Goal: Information Seeking & Learning: Learn about a topic

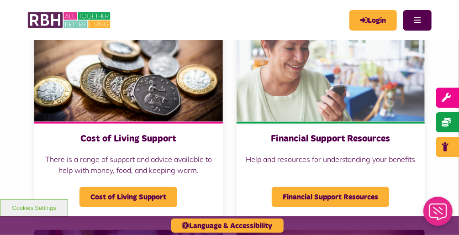
scroll to position [343, 0]
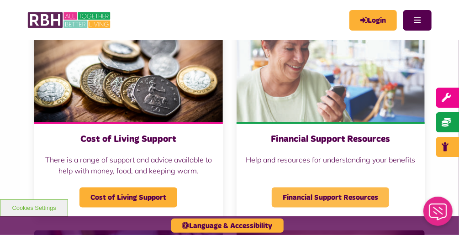
click at [318, 188] on span "Financial Support Resources" at bounding box center [330, 198] width 117 height 20
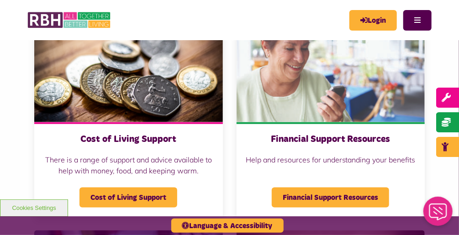
scroll to position [354, 0]
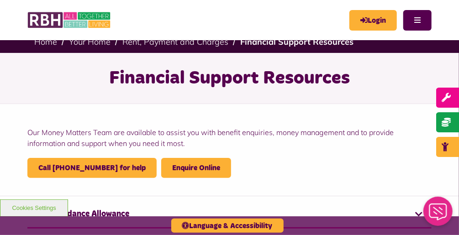
scroll to position [9, 0]
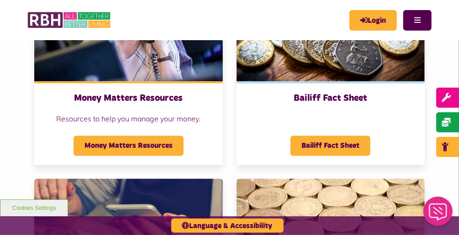
scroll to position [611, 0]
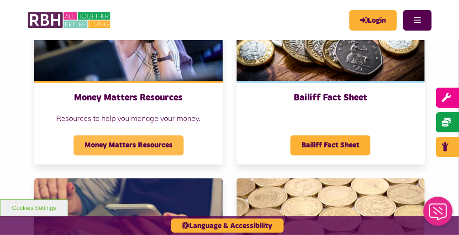
click at [164, 141] on span "Money Matters Resources" at bounding box center [129, 146] width 110 height 20
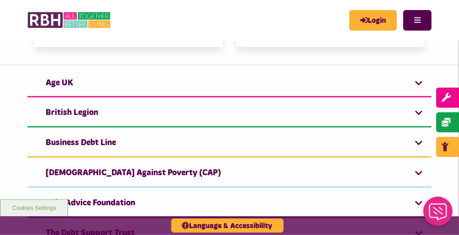
scroll to position [577, 0]
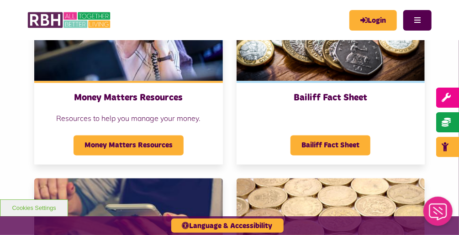
scroll to position [781, 0]
